Goal: Transaction & Acquisition: Purchase product/service

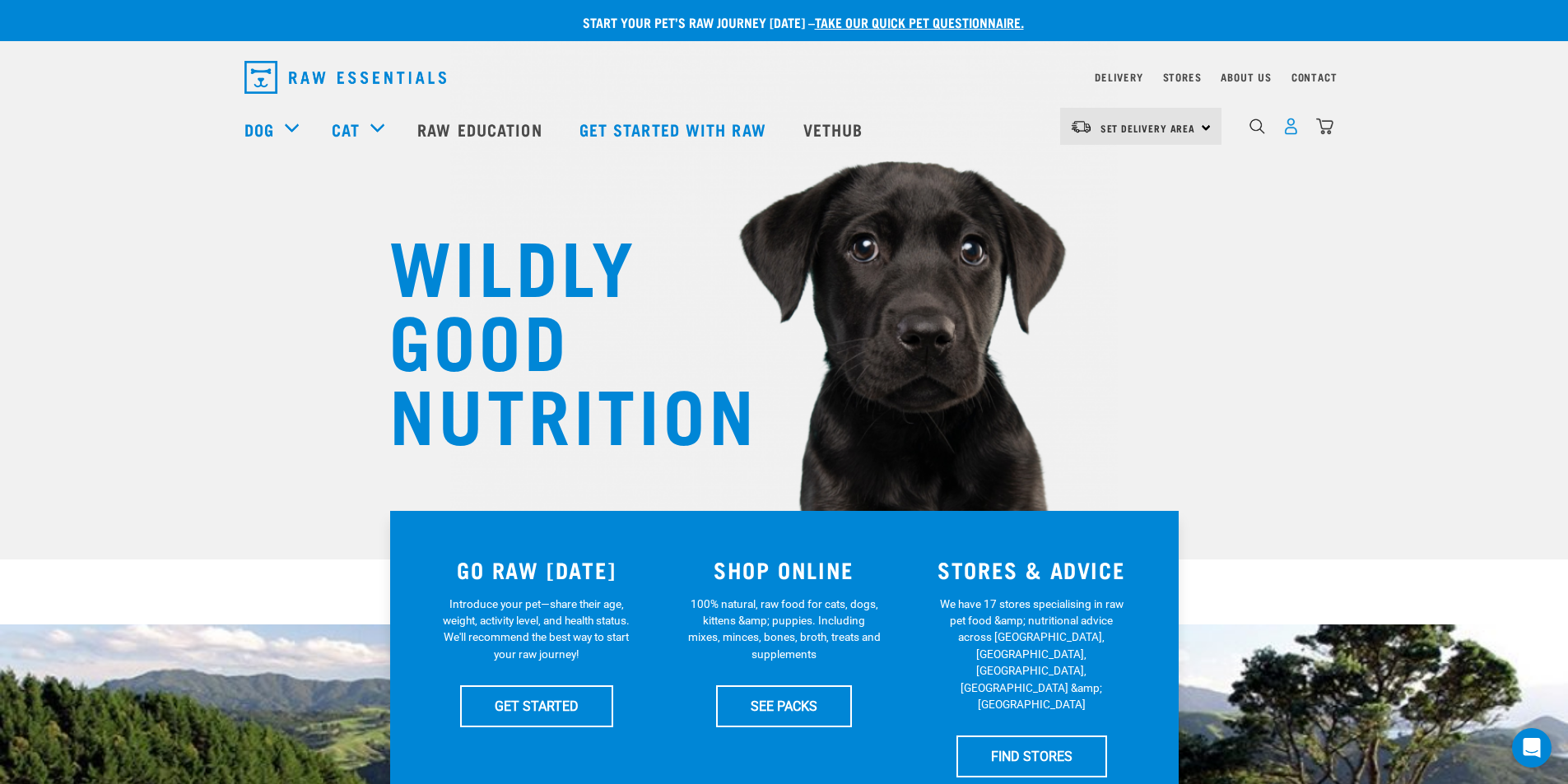
click at [1291, 129] on img "dropdown navigation" at bounding box center [1290, 126] width 17 height 17
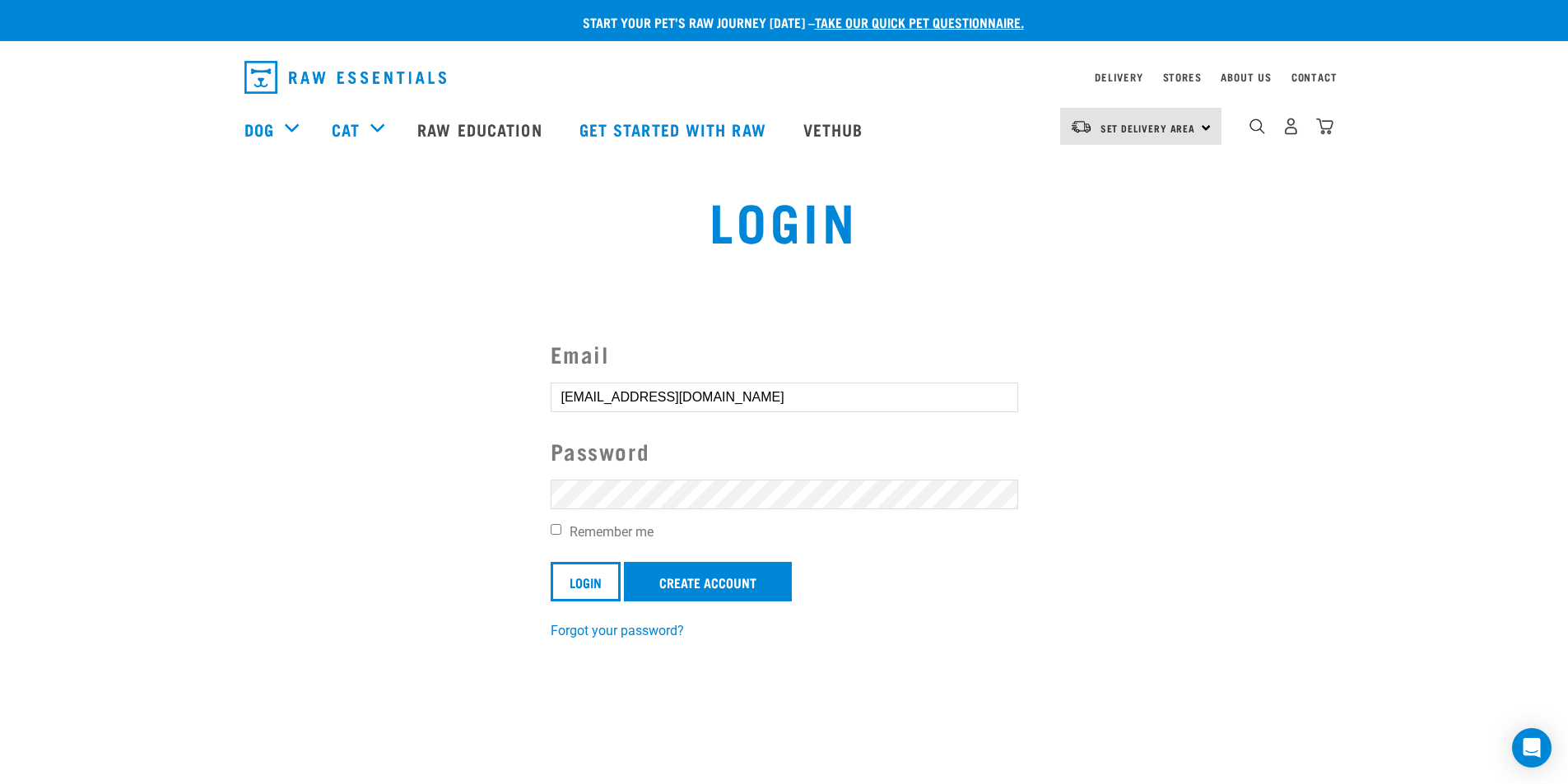
click at [553, 531] on input "Remember me" at bounding box center [556, 529] width 11 height 11
checkbox input "true"
click at [575, 574] on input "Login" at bounding box center [586, 582] width 70 height 40
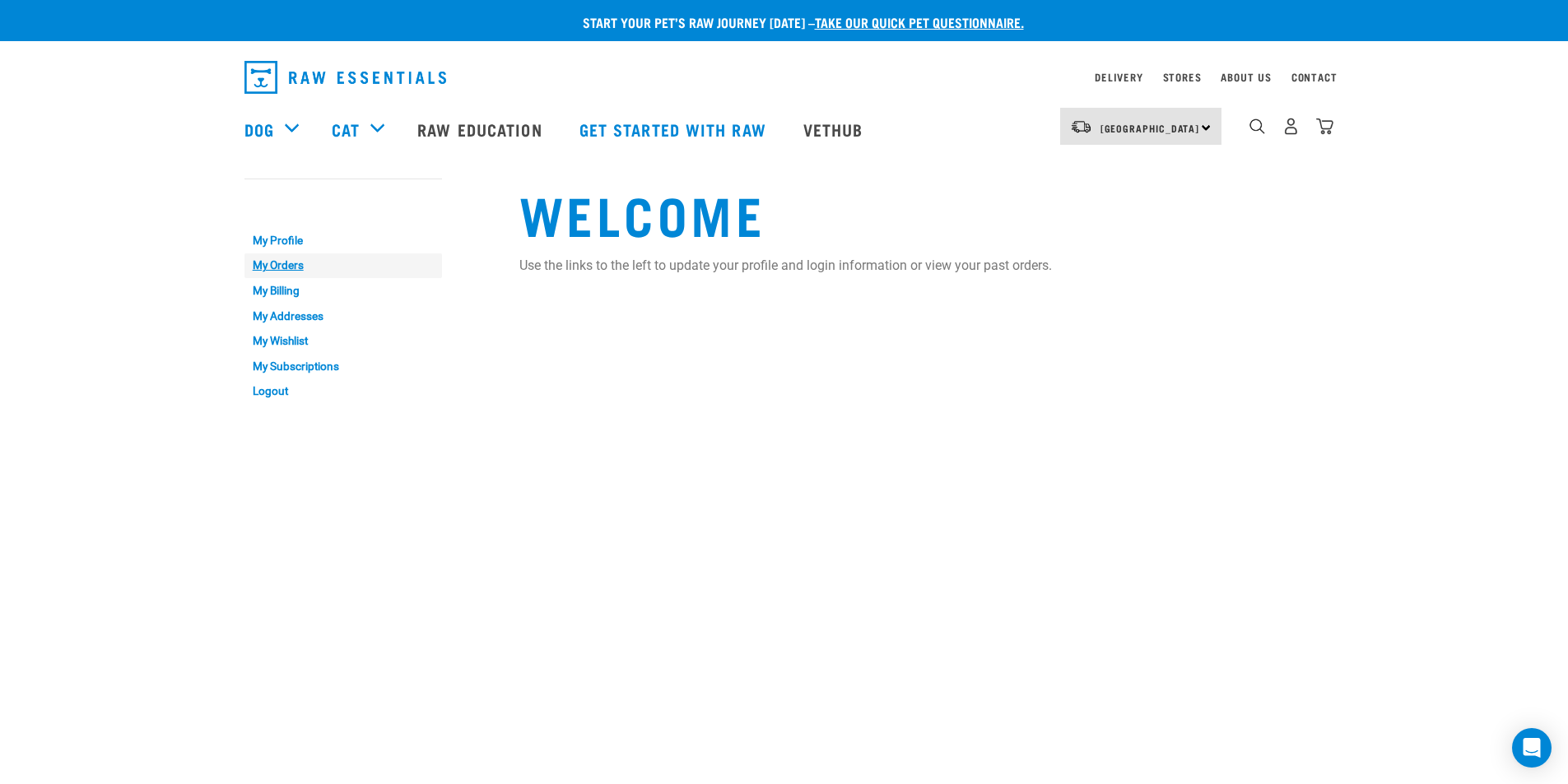
click at [283, 266] on link "My Orders" at bounding box center [343, 266] width 198 height 26
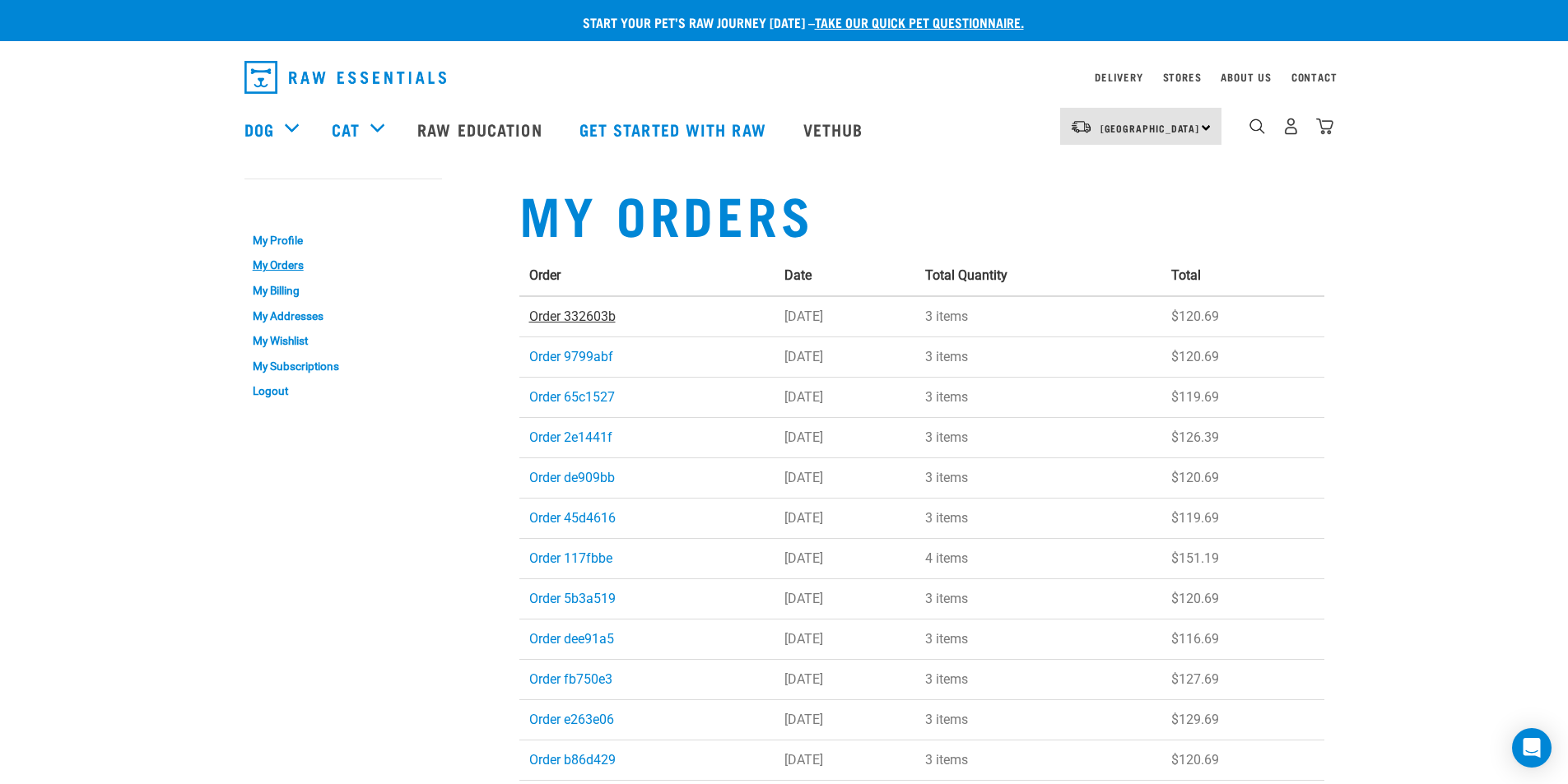
click at [558, 311] on link "Order 332603b" at bounding box center [573, 316] width 86 height 16
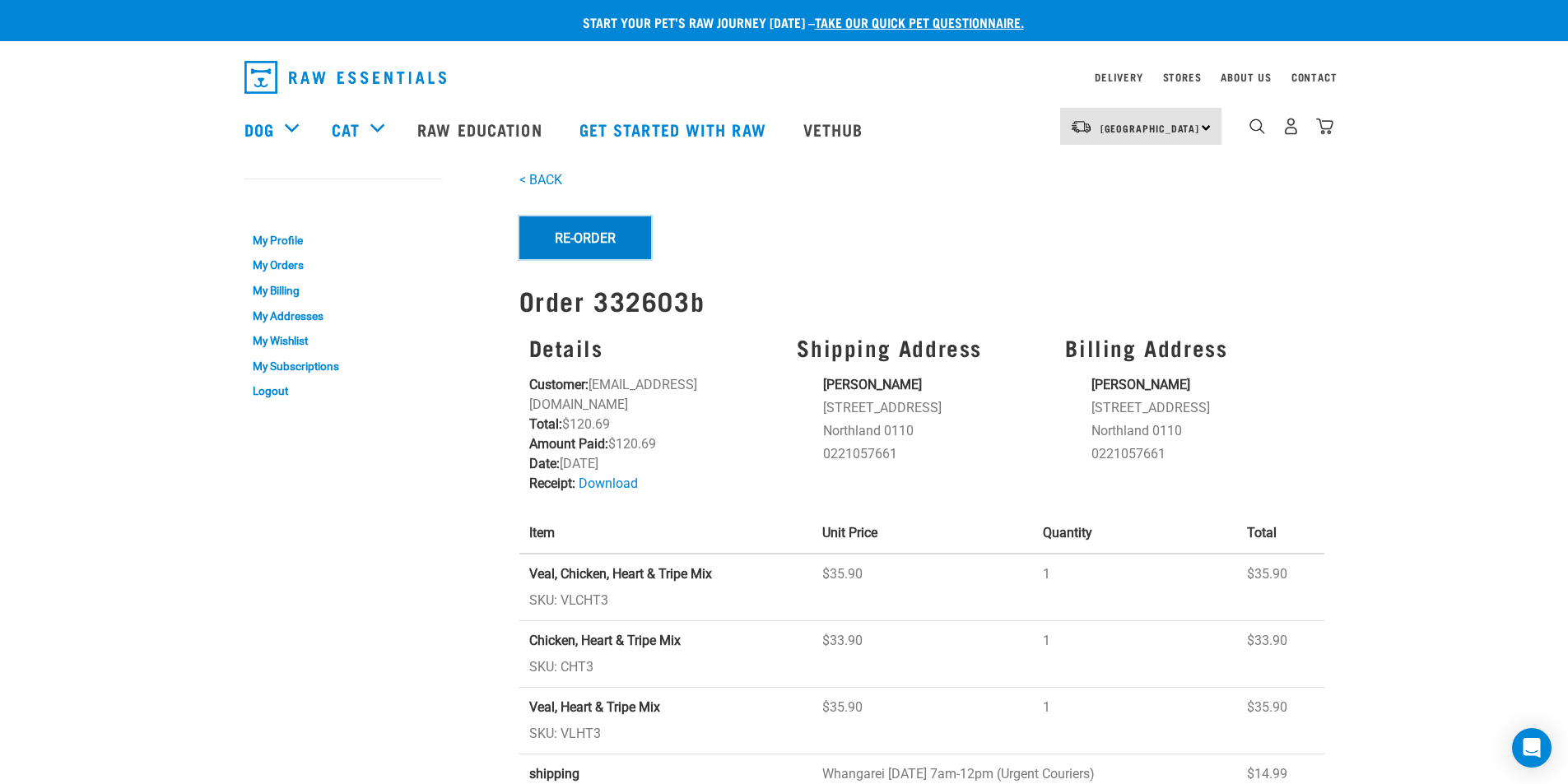
click at [585, 244] on button "Re-Order" at bounding box center [585, 238] width 132 height 43
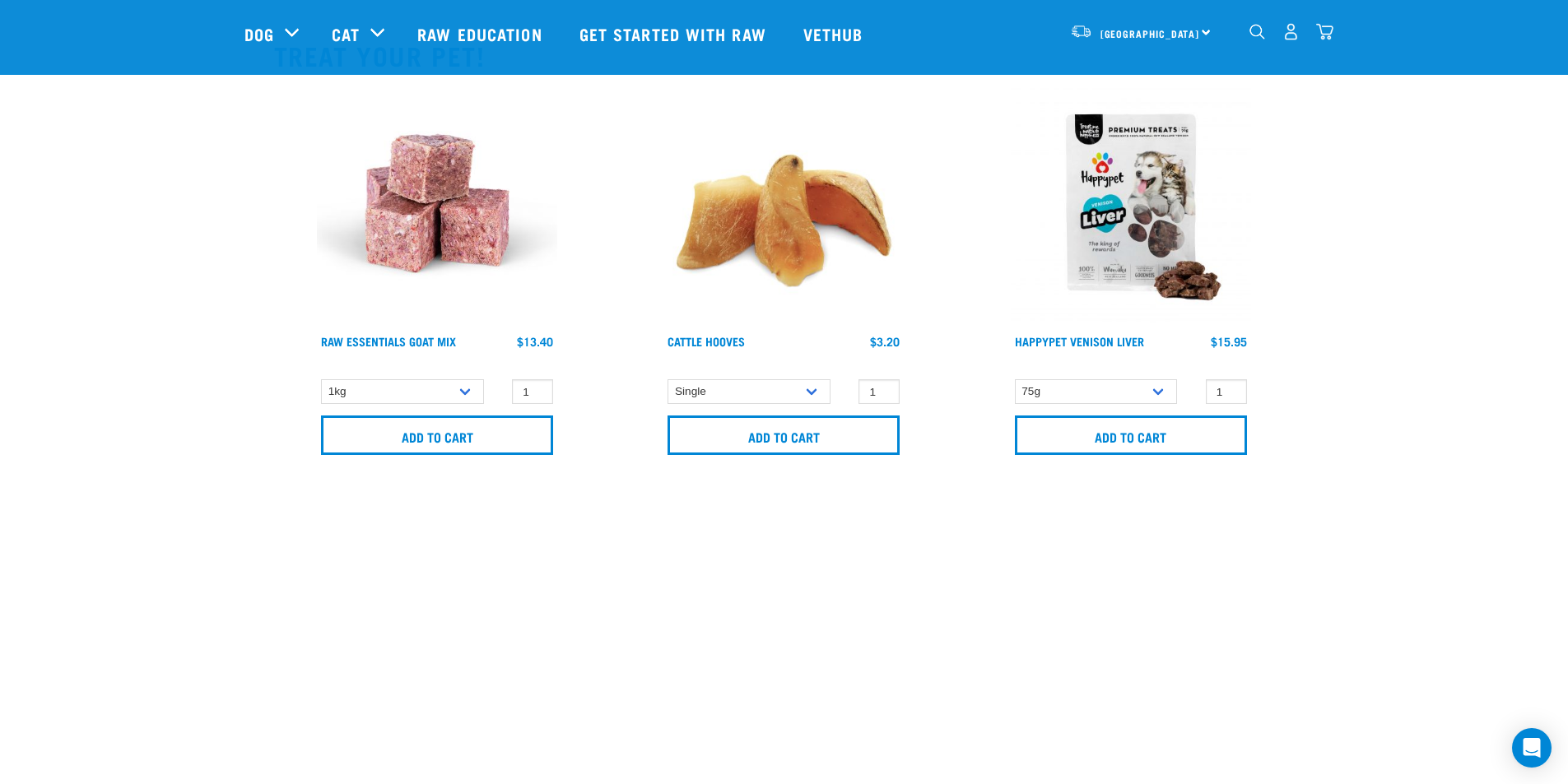
scroll to position [493, 0]
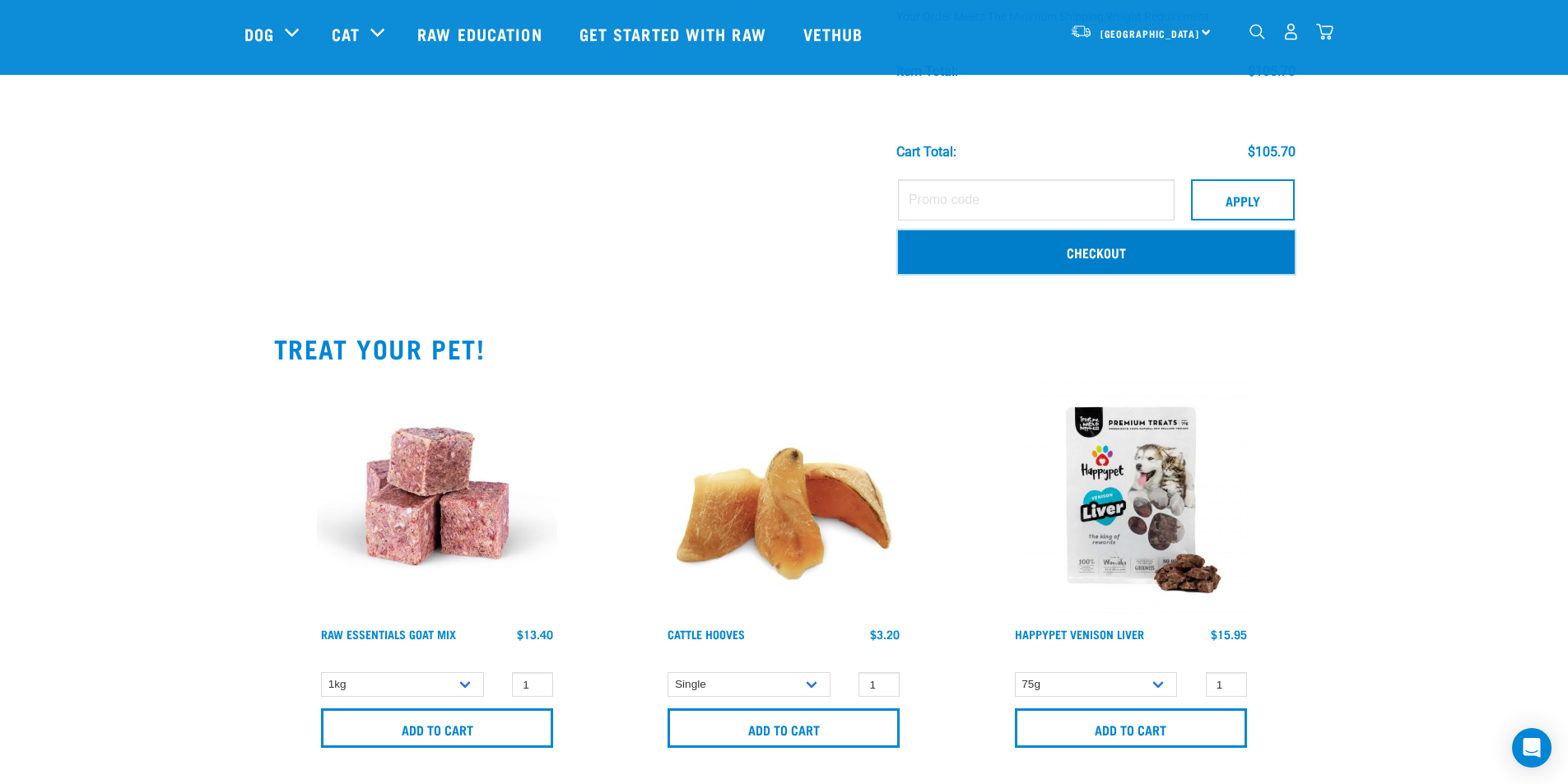
click at [1125, 252] on link "Checkout" at bounding box center [1097, 252] width 397 height 43
click at [1112, 253] on link "Checkout" at bounding box center [1097, 252] width 397 height 43
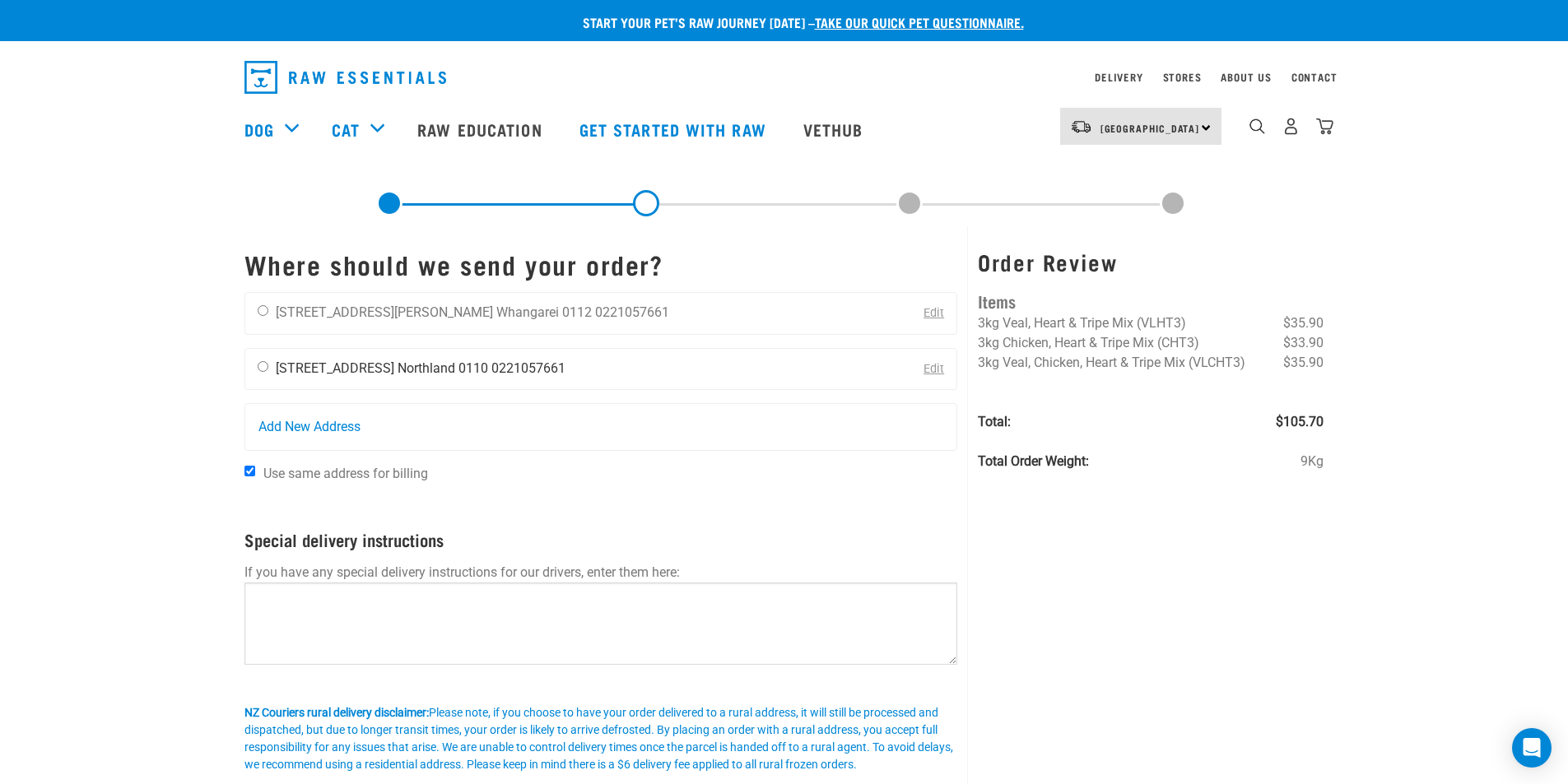
click at [258, 365] on input "radio" at bounding box center [263, 366] width 11 height 11
radio input "true"
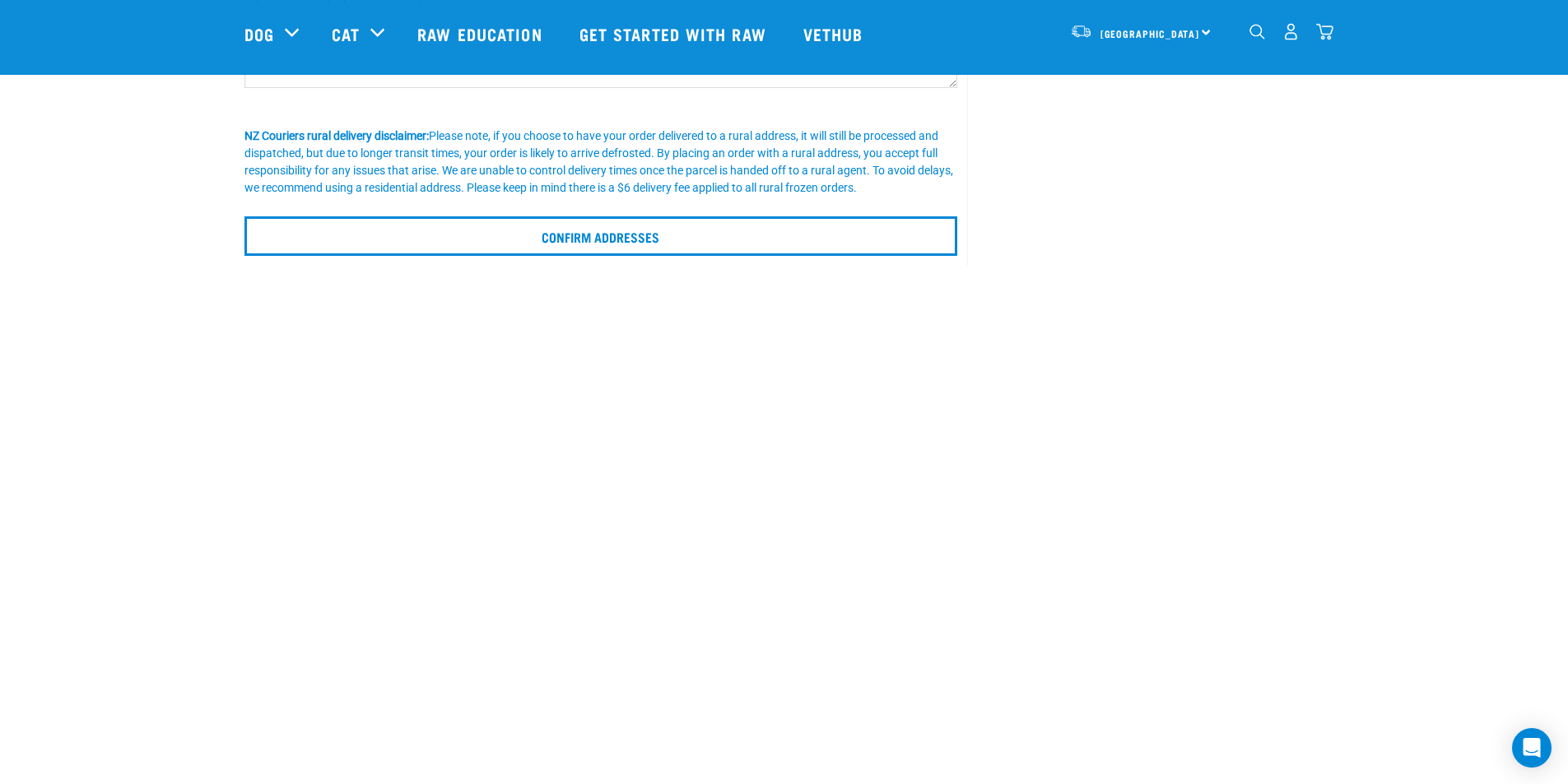
scroll to position [493, 0]
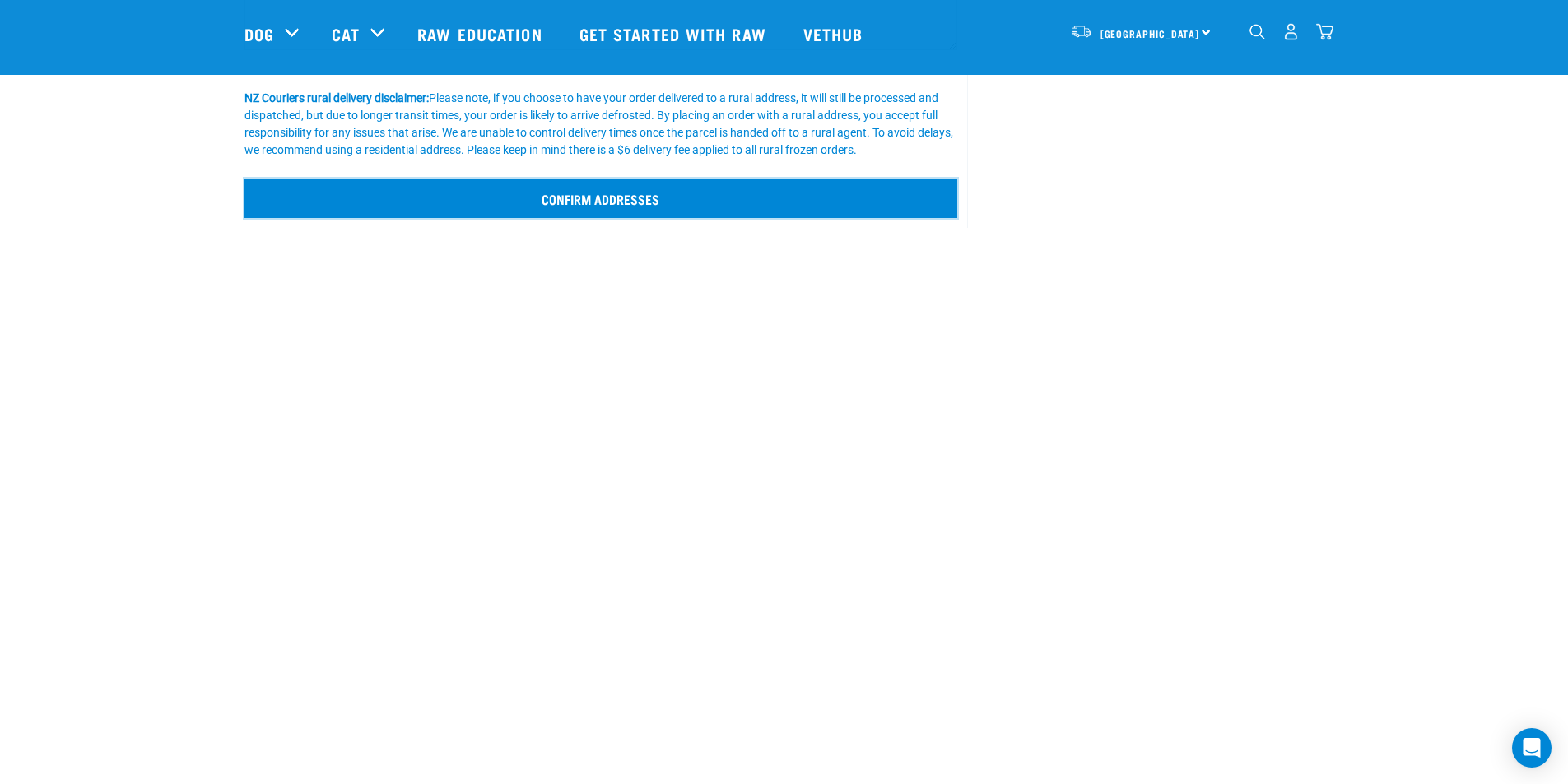
click at [598, 203] on input "Confirm addresses" at bounding box center [601, 198] width 714 height 40
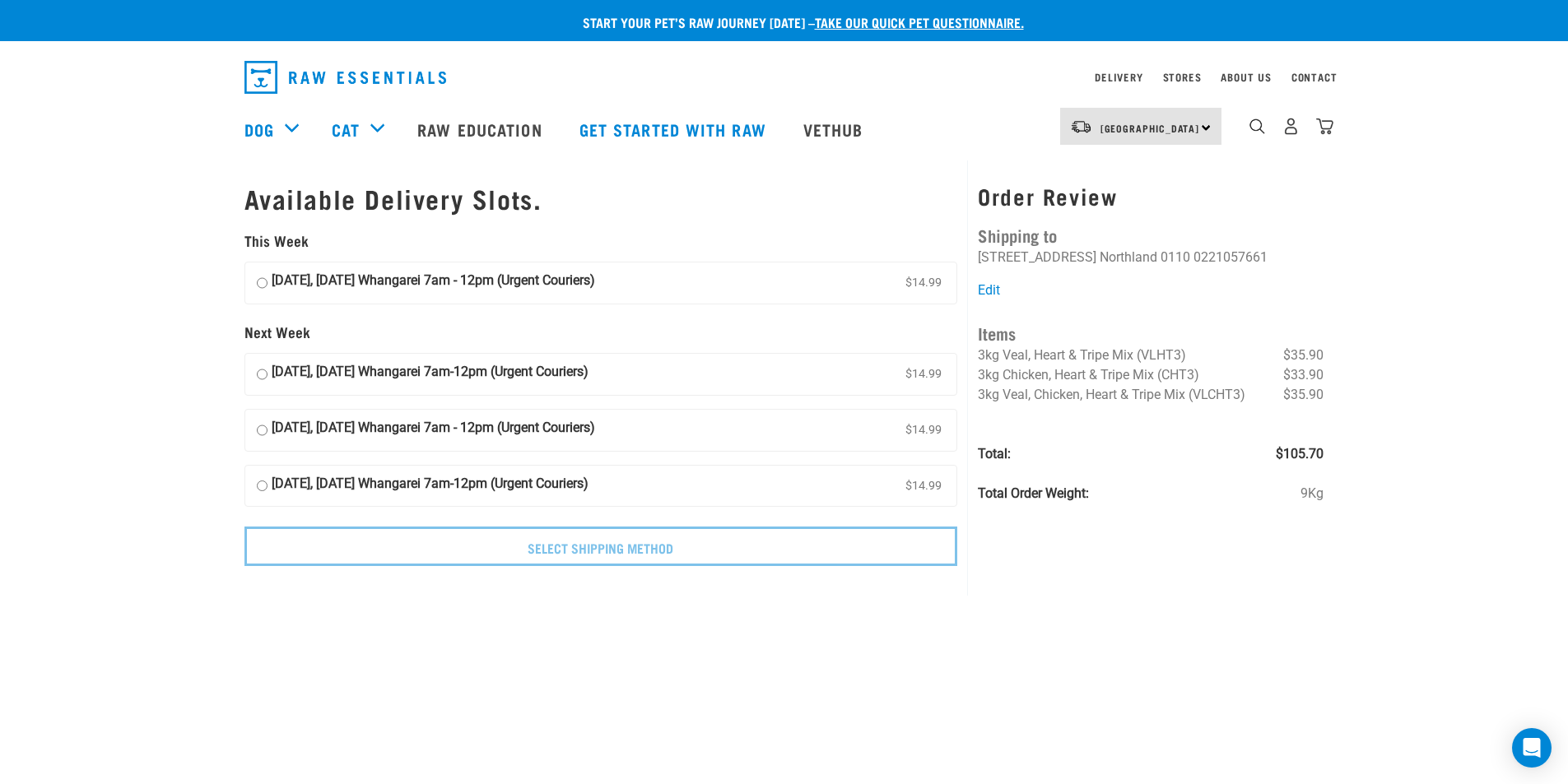
click at [259, 375] on input "[DATE], [DATE] Whangarei 7am-12pm (Urgent Couriers) $14.99" at bounding box center [262, 375] width 11 height 25
radio input "true"
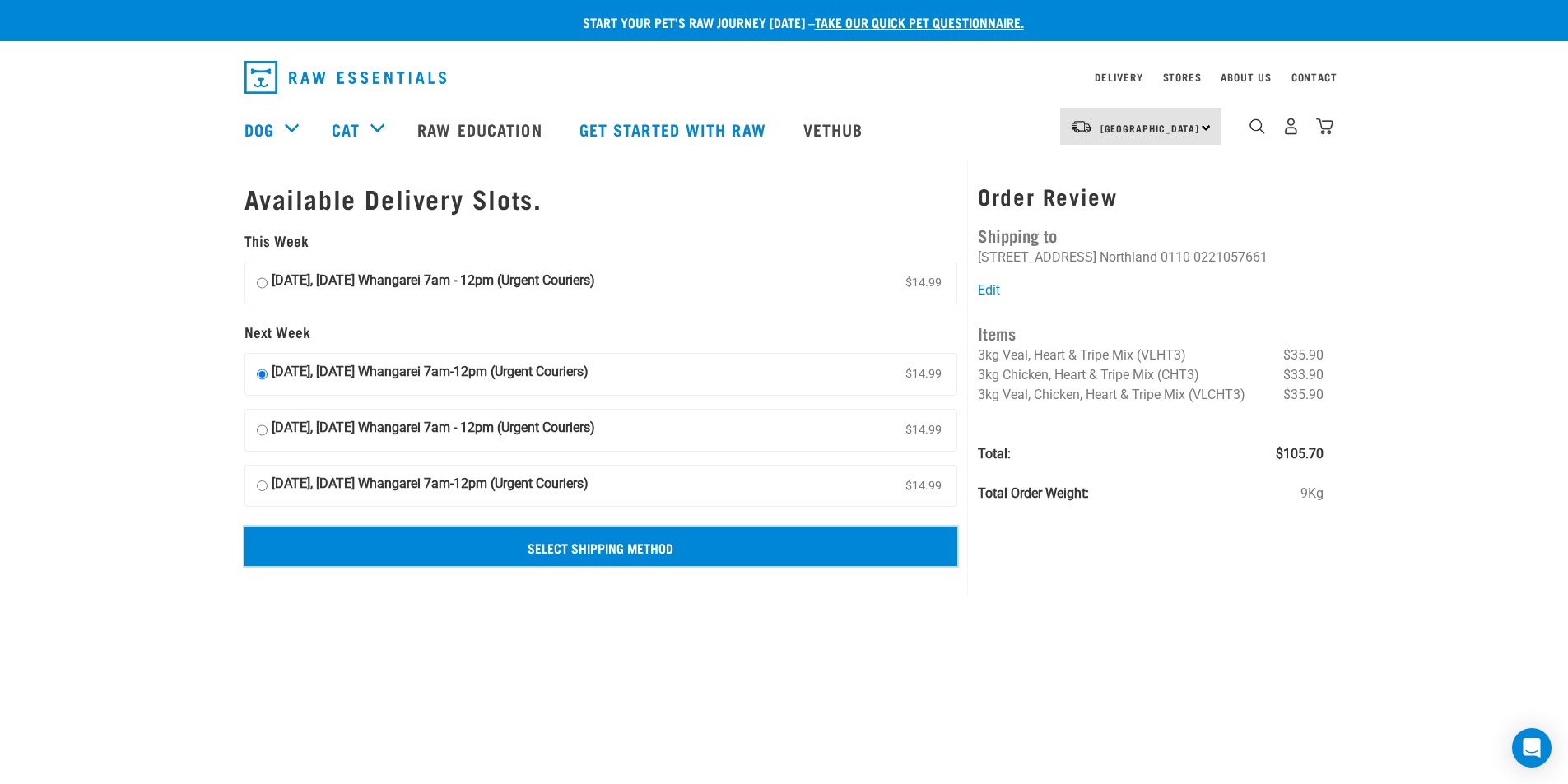
click at [592, 549] on input "Select Shipping Method" at bounding box center [601, 546] width 714 height 40
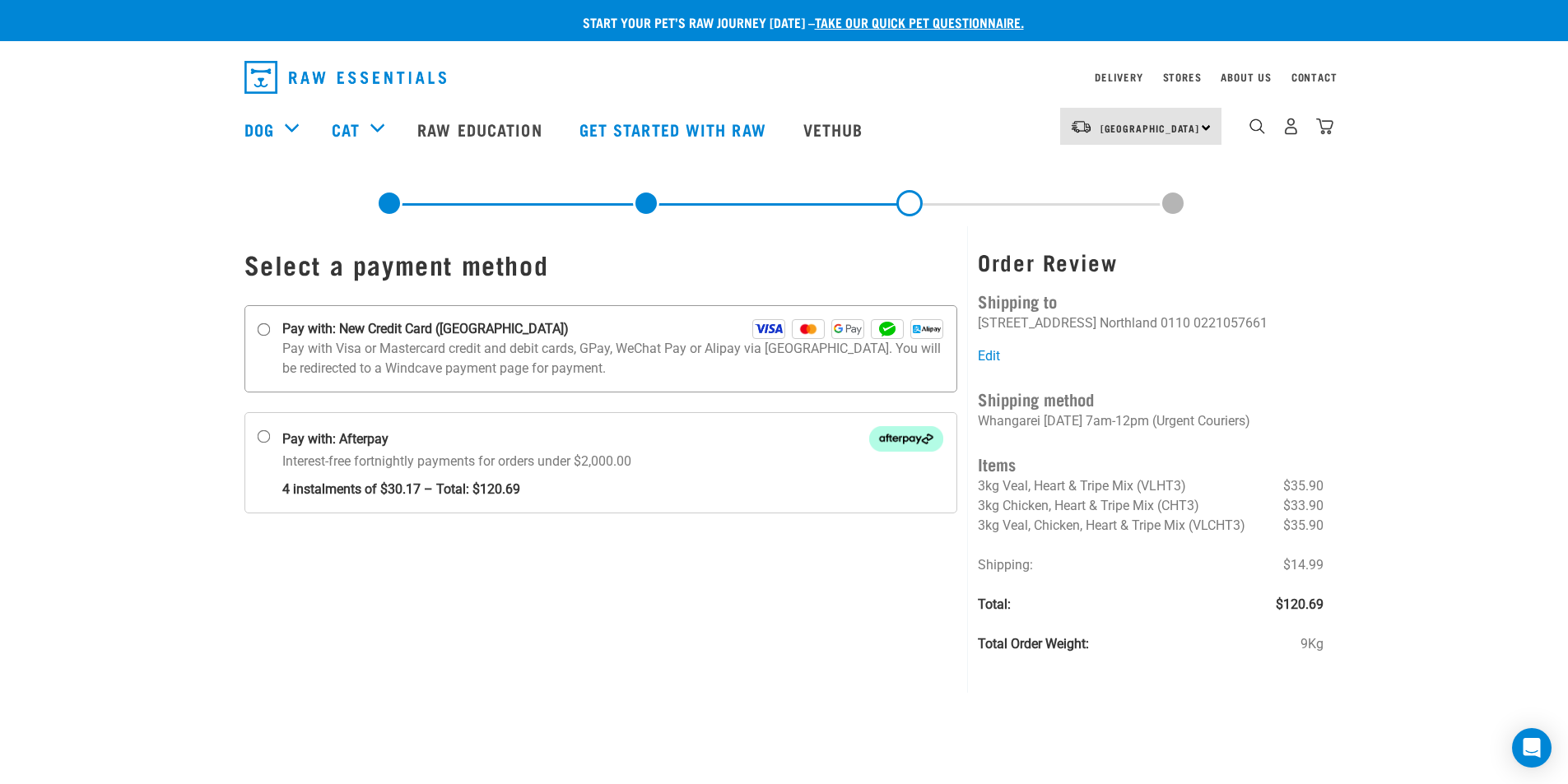
click at [262, 329] on input "Pay with: New Credit Card (Windcave)" at bounding box center [263, 330] width 13 height 13
radio input "true"
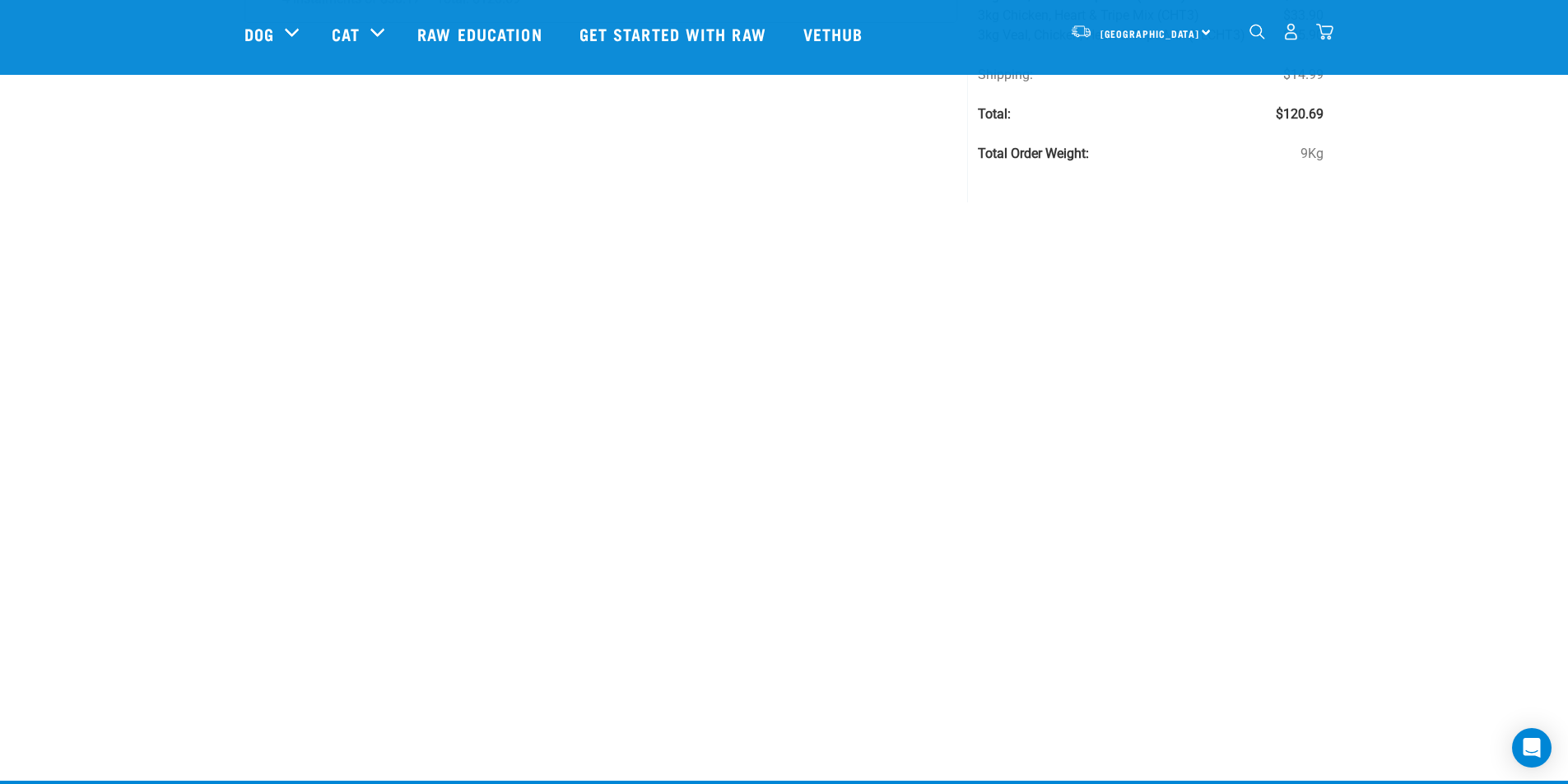
scroll to position [164, 0]
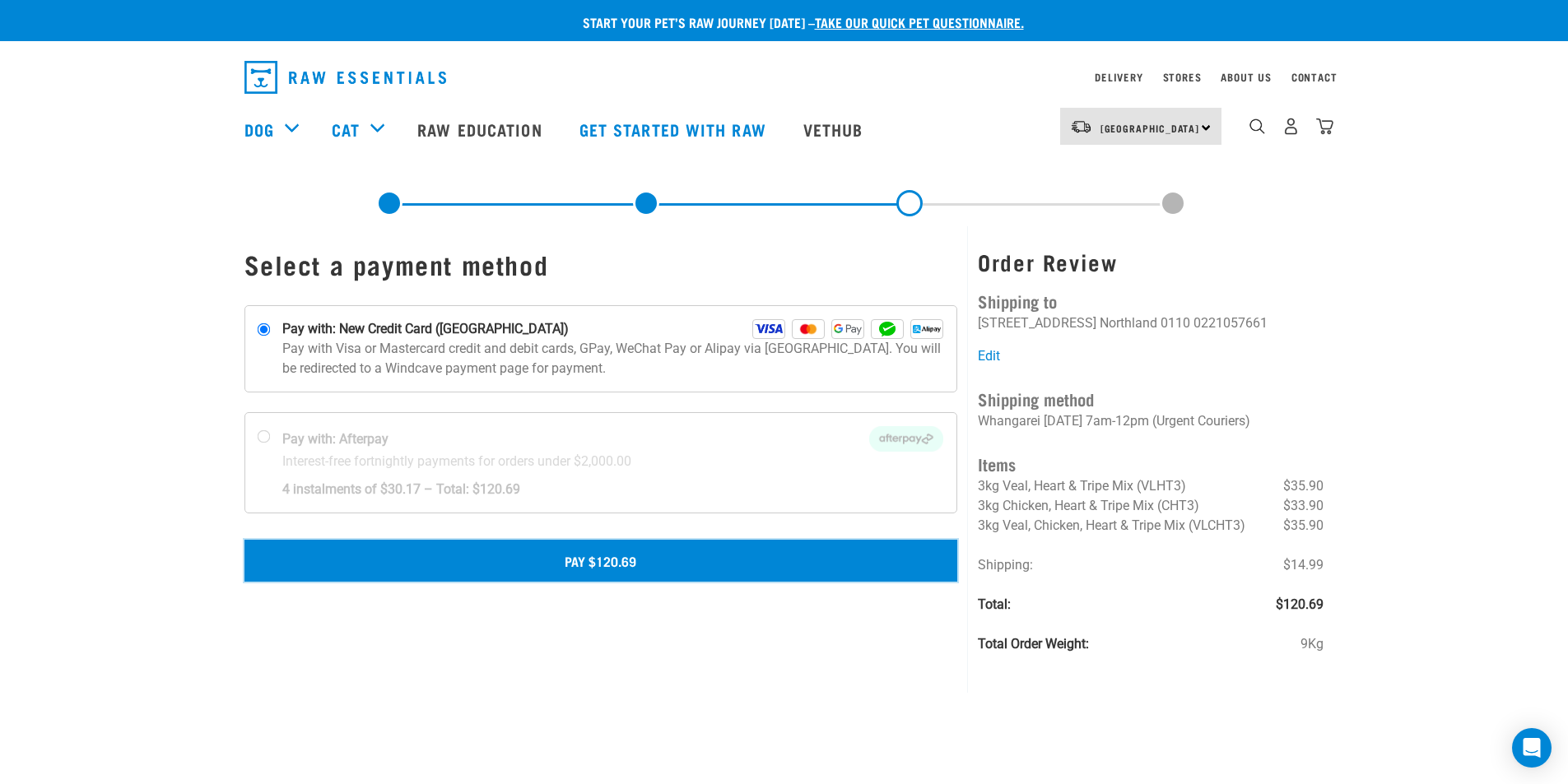
click at [578, 561] on button "Pay $120.69" at bounding box center [601, 561] width 714 height 42
